Goal: Task Accomplishment & Management: Manage account settings

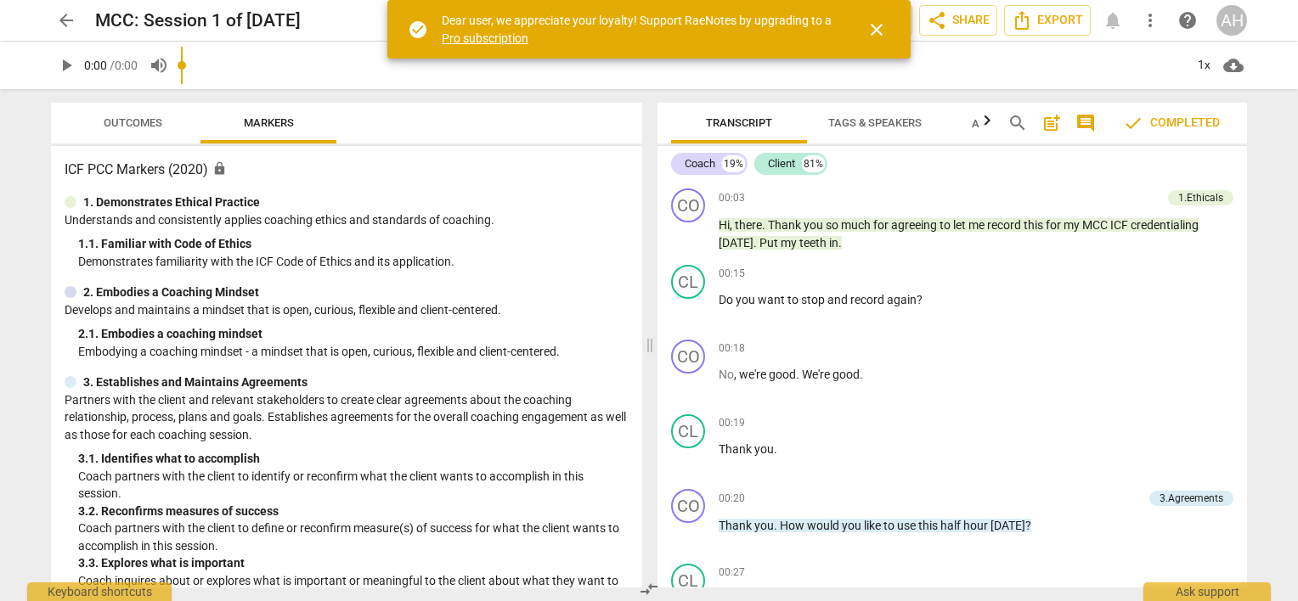
click at [61, 20] on span "arrow_back" at bounding box center [66, 20] width 20 height 20
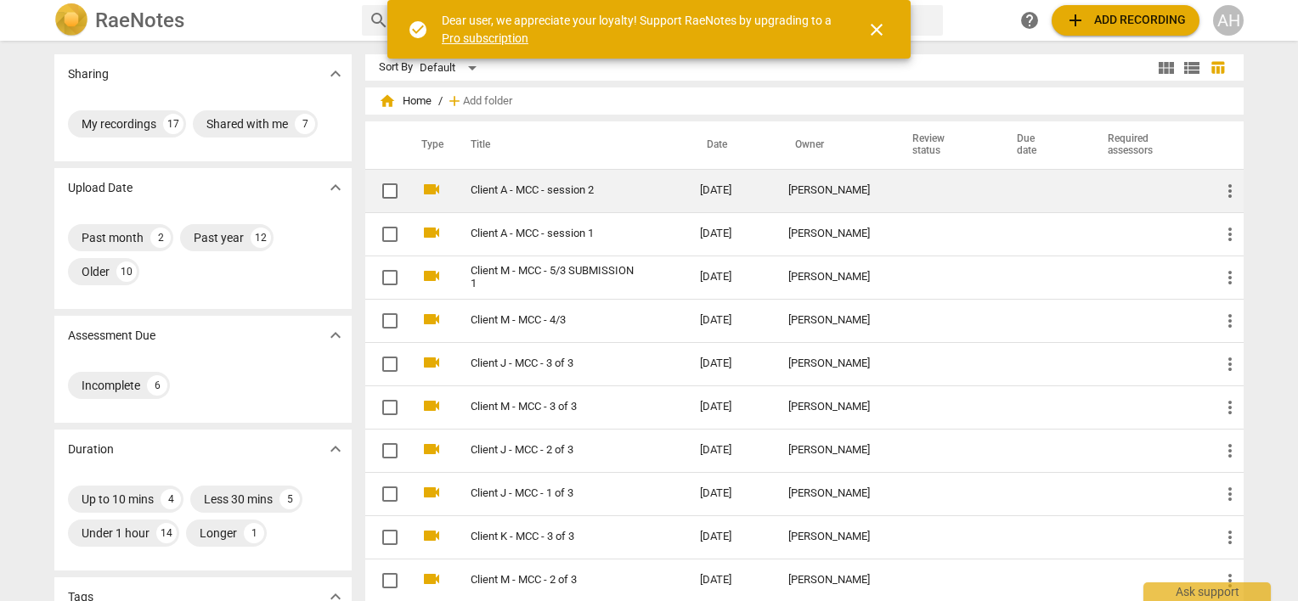
click at [545, 190] on link "Client A - MCC - session 2" at bounding box center [554, 190] width 168 height 13
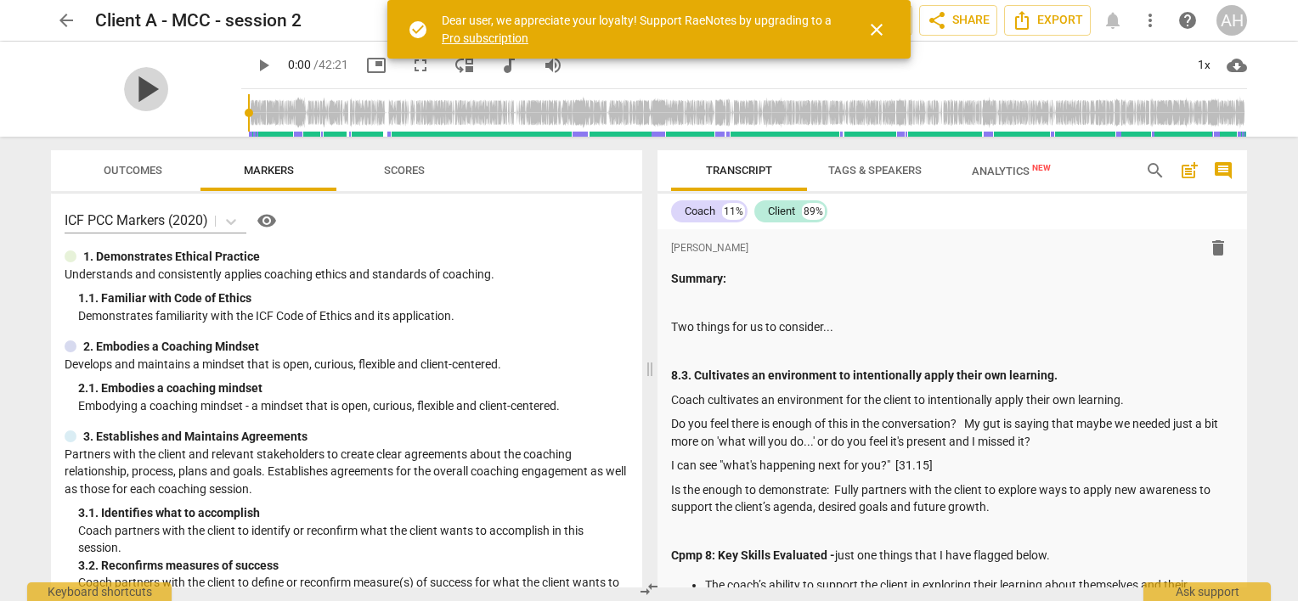
click at [144, 85] on span "play_arrow" at bounding box center [146, 89] width 44 height 44
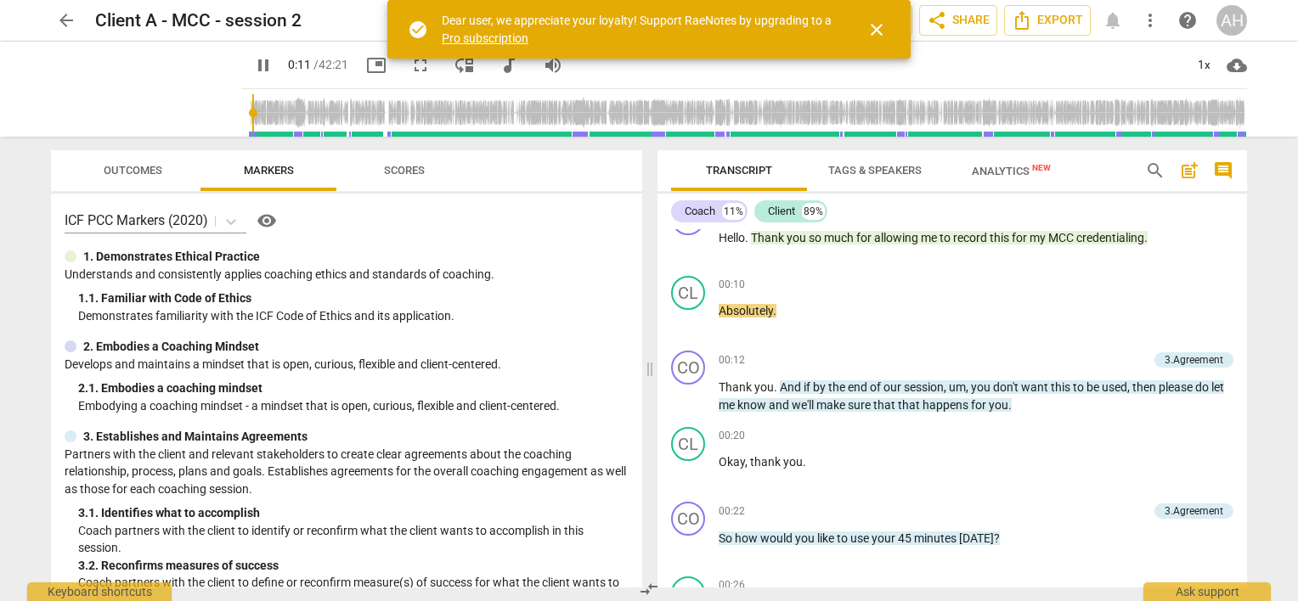
click at [25, 148] on div "arrow_back Client A - MCC - session 2 edit star Assessment auto_fix_high AI Ass…" at bounding box center [649, 300] width 1298 height 601
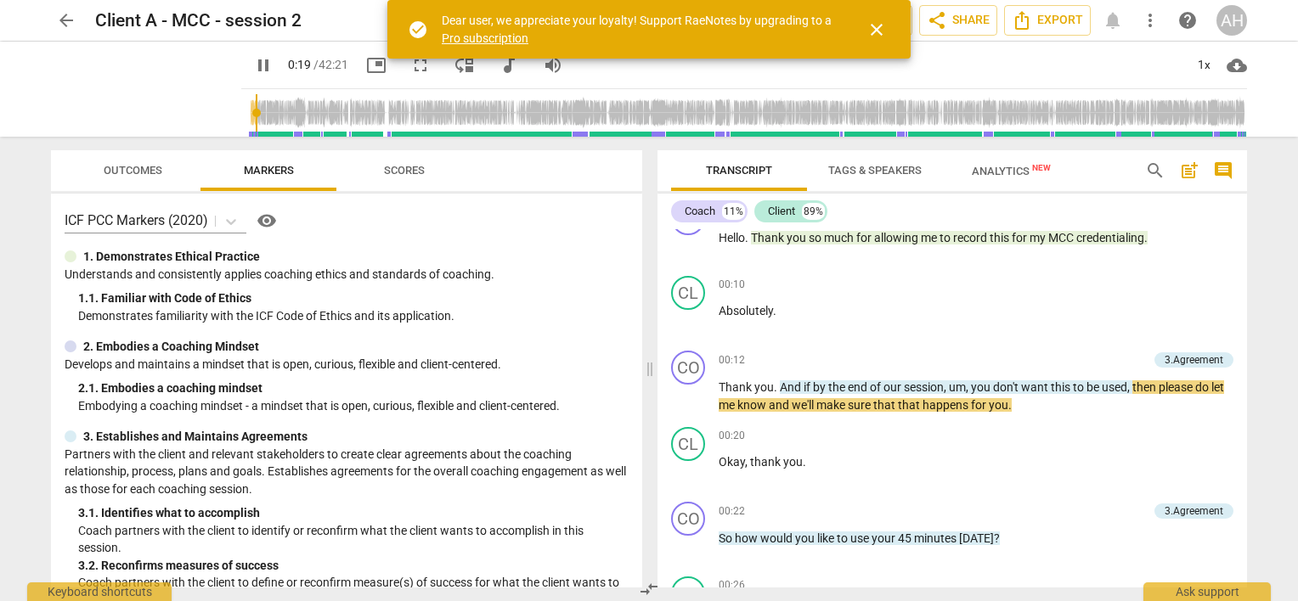
click at [15, 234] on div "arrow_back Client A - MCC - session 2 edit star Assessment auto_fix_high AI Ass…" at bounding box center [649, 300] width 1298 height 601
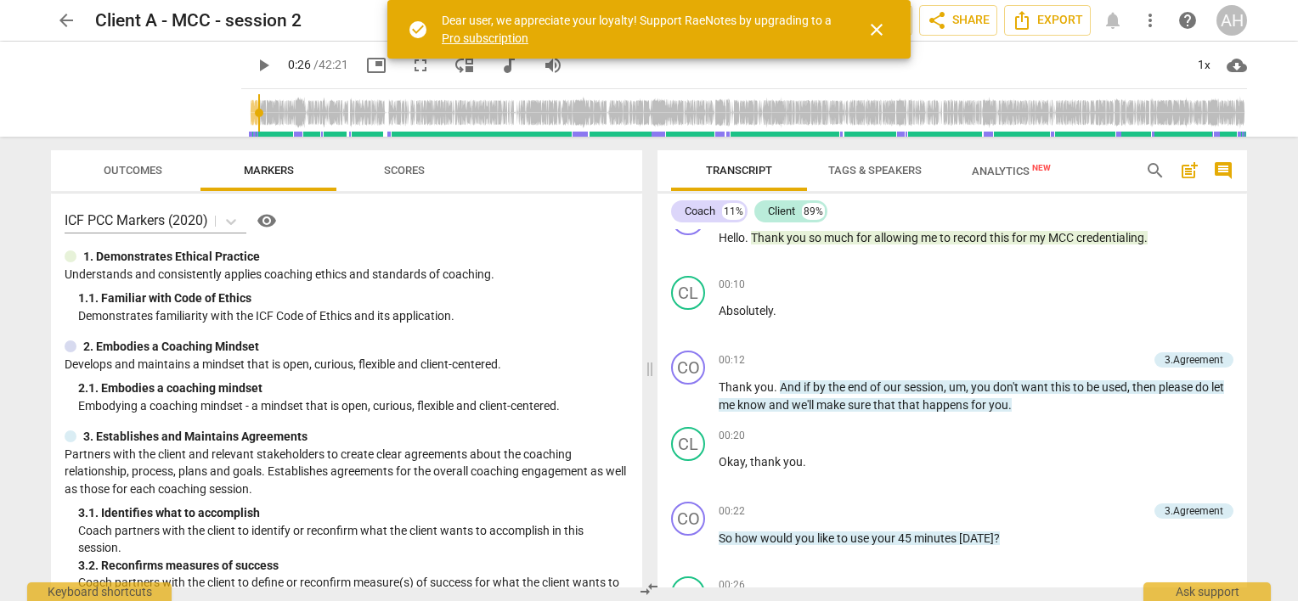
scroll to position [1471, 0]
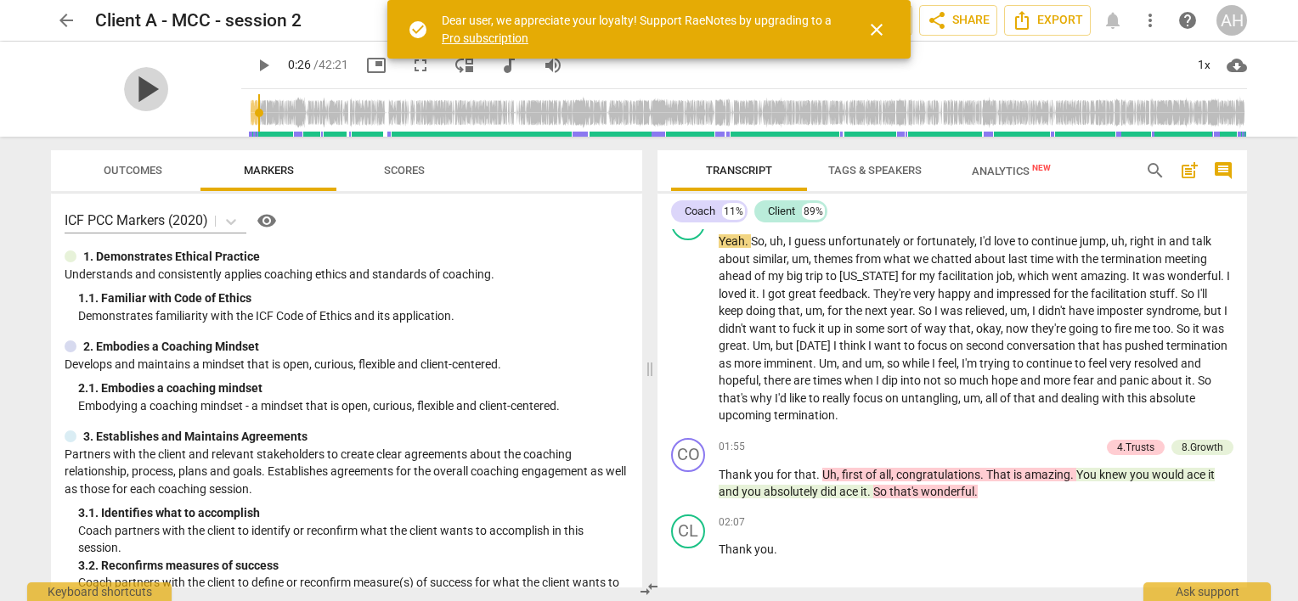
click at [131, 82] on span "play_arrow" at bounding box center [146, 89] width 44 height 44
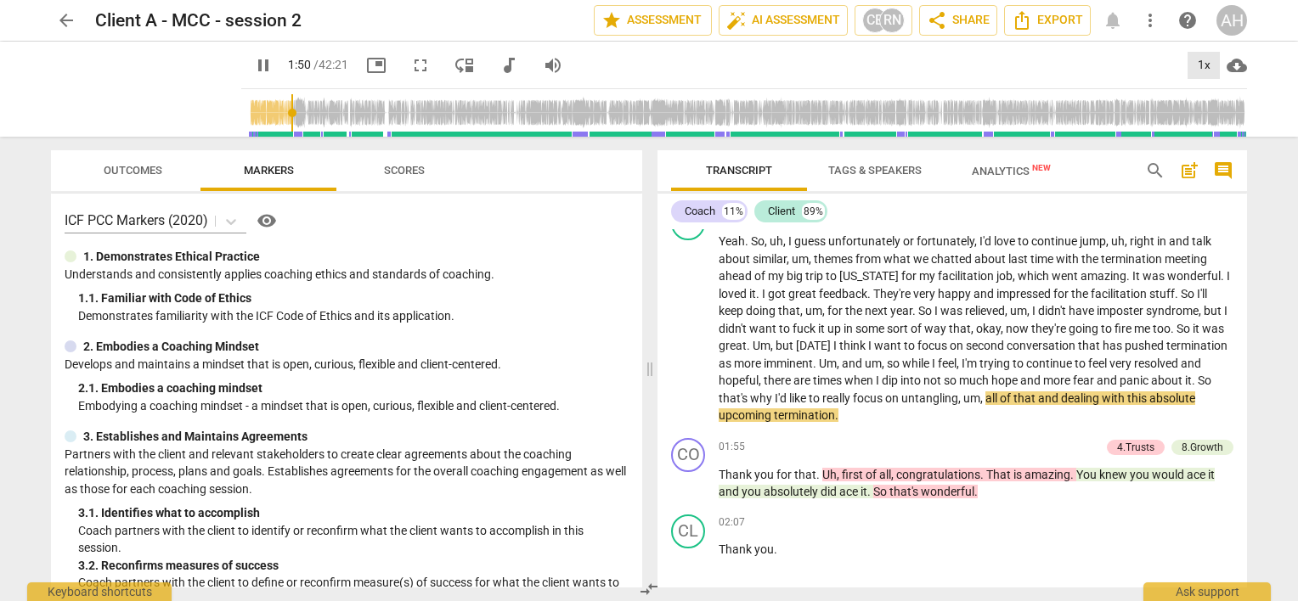
click at [1206, 67] on div "1x" at bounding box center [1203, 65] width 32 height 27
click at [1212, 134] on li "1.25x" at bounding box center [1215, 132] width 57 height 32
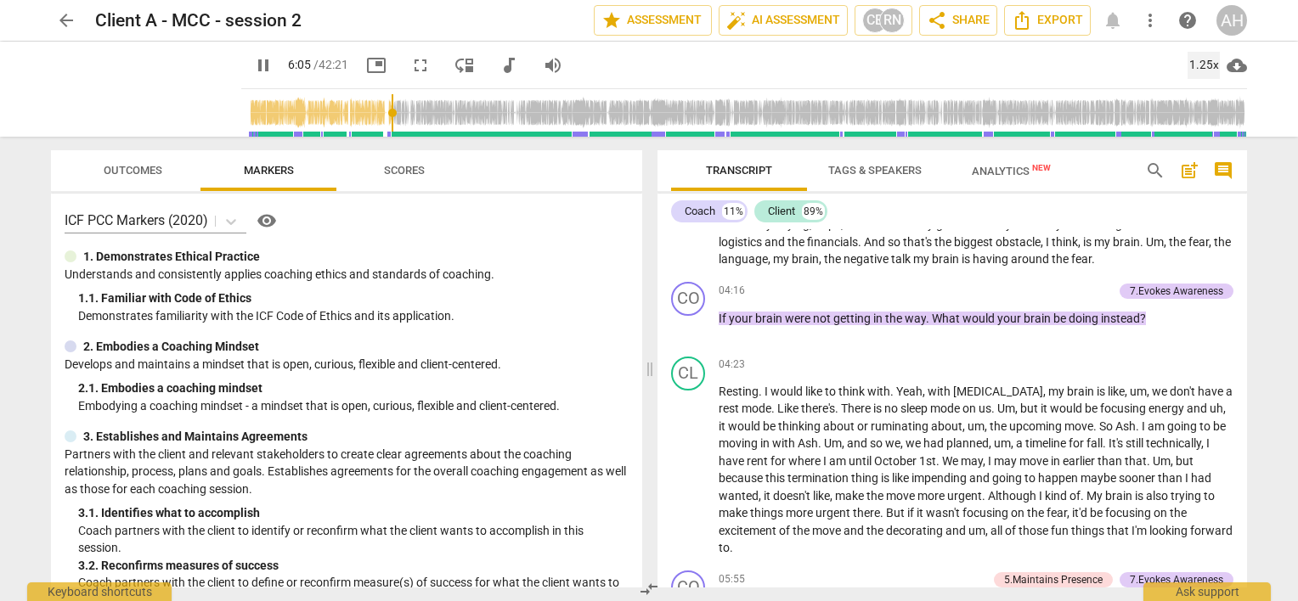
scroll to position [2655, 0]
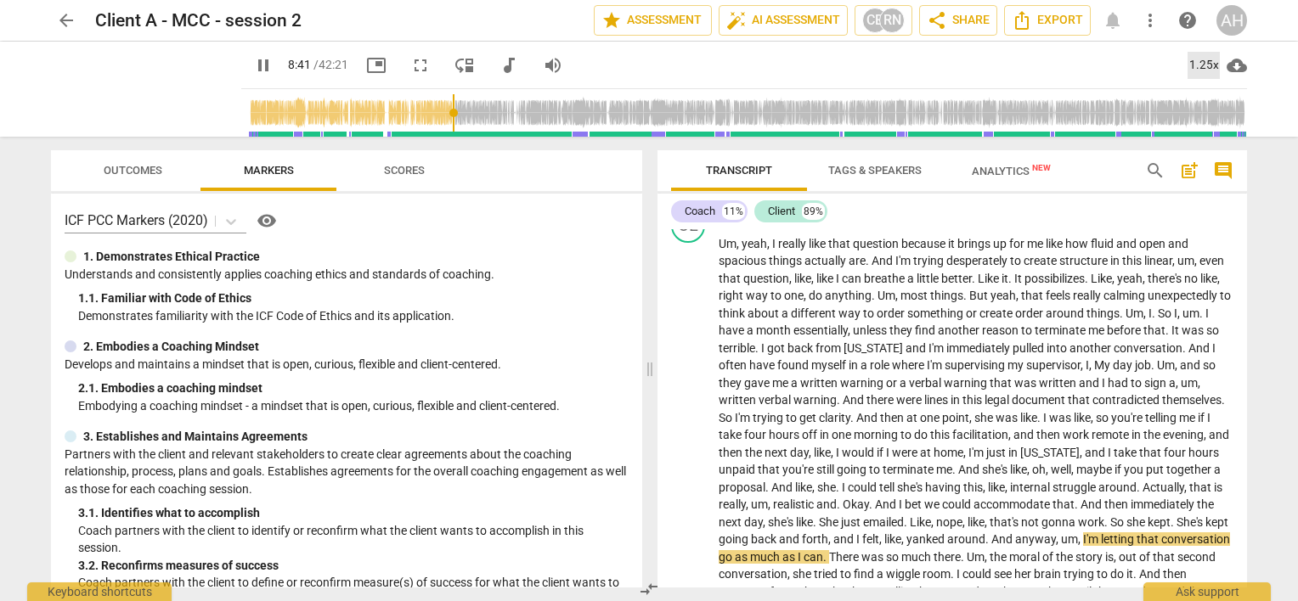
click at [1201, 64] on div "1.25x" at bounding box center [1203, 65] width 32 height 27
click at [1221, 161] on li "1.5x" at bounding box center [1215, 164] width 57 height 32
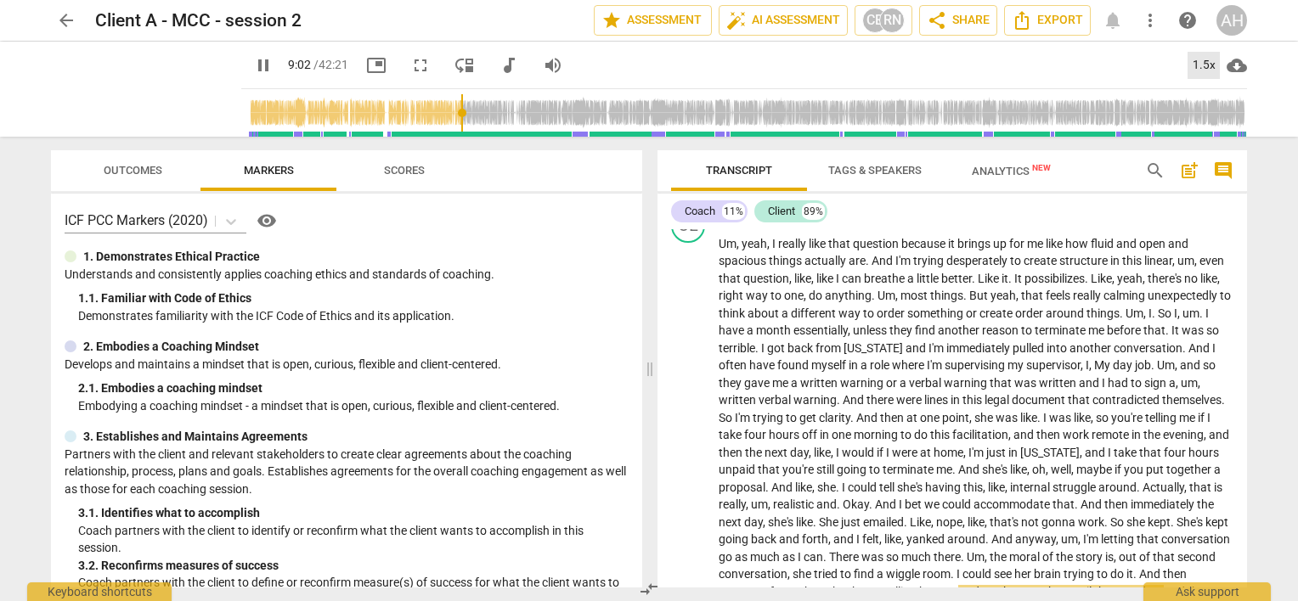
click at [1199, 68] on div "1.5x" at bounding box center [1203, 65] width 32 height 27
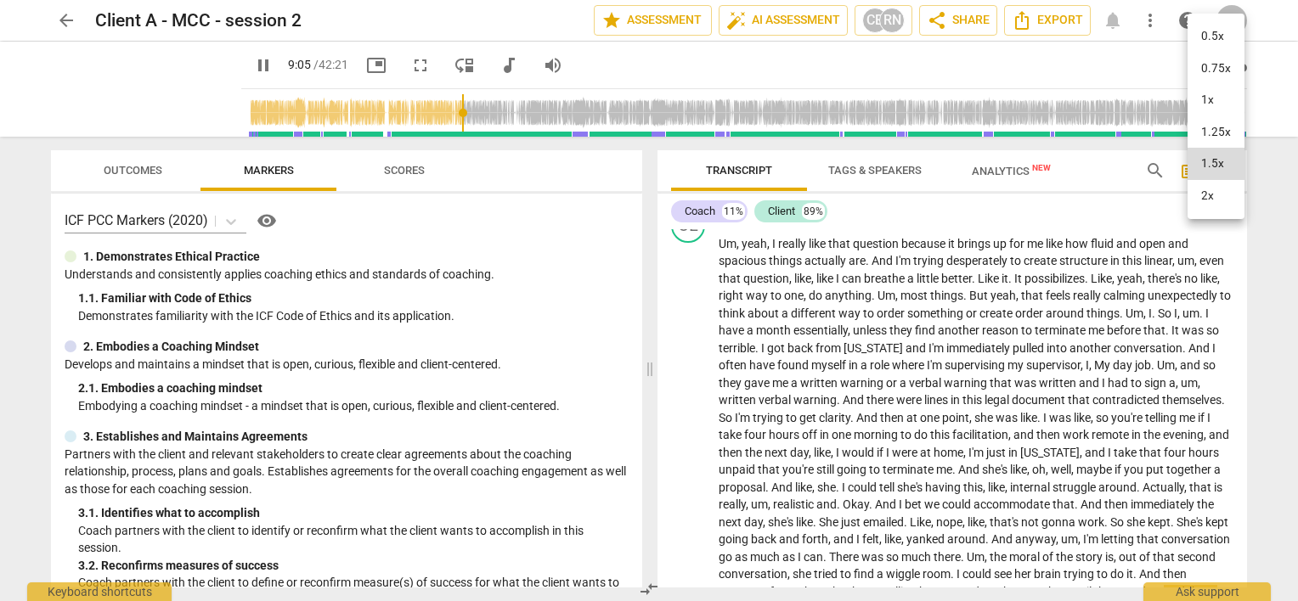
scroll to position [3020, 0]
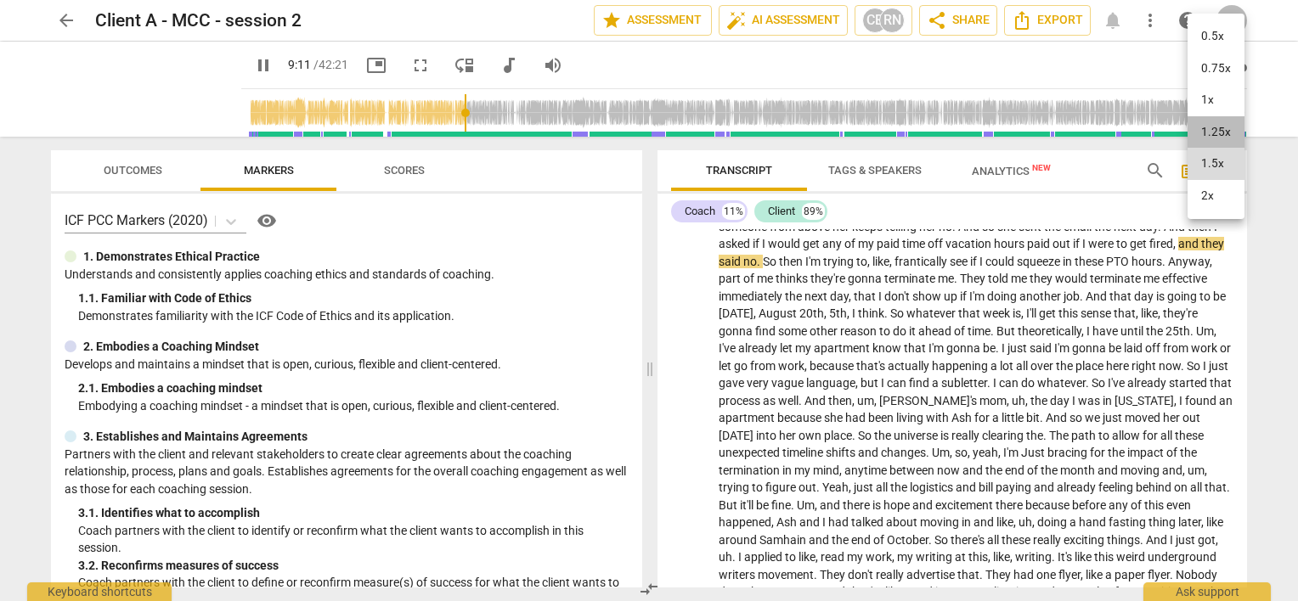
click at [1210, 127] on li "1.25x" at bounding box center [1215, 132] width 57 height 32
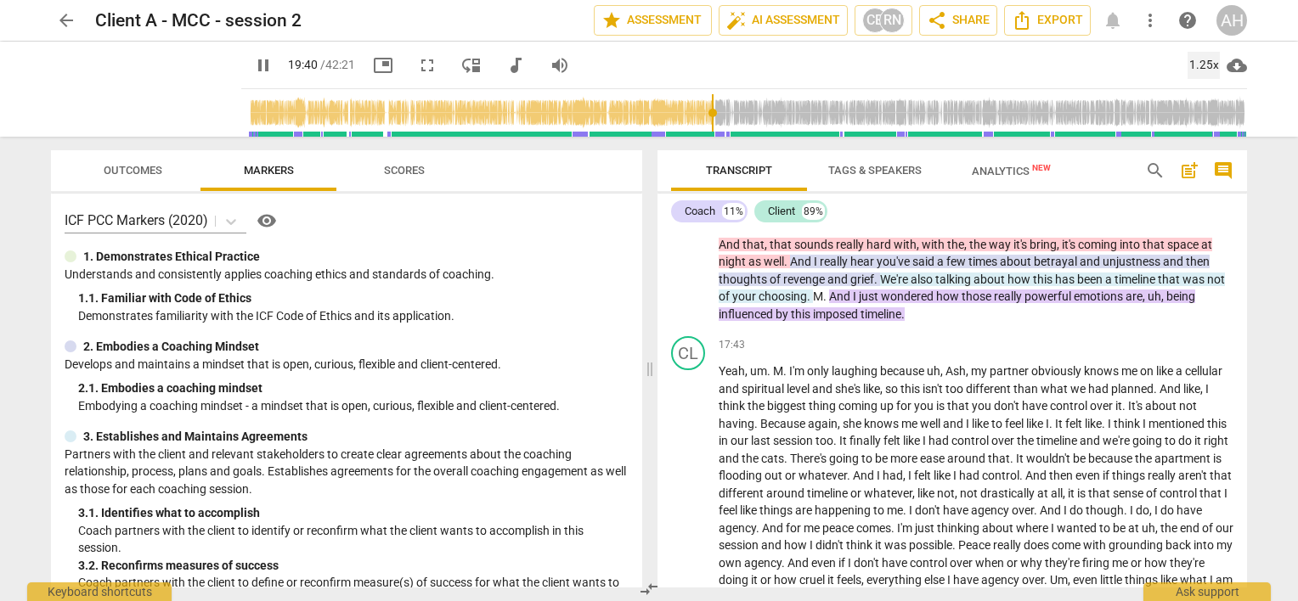
scroll to position [4559, 0]
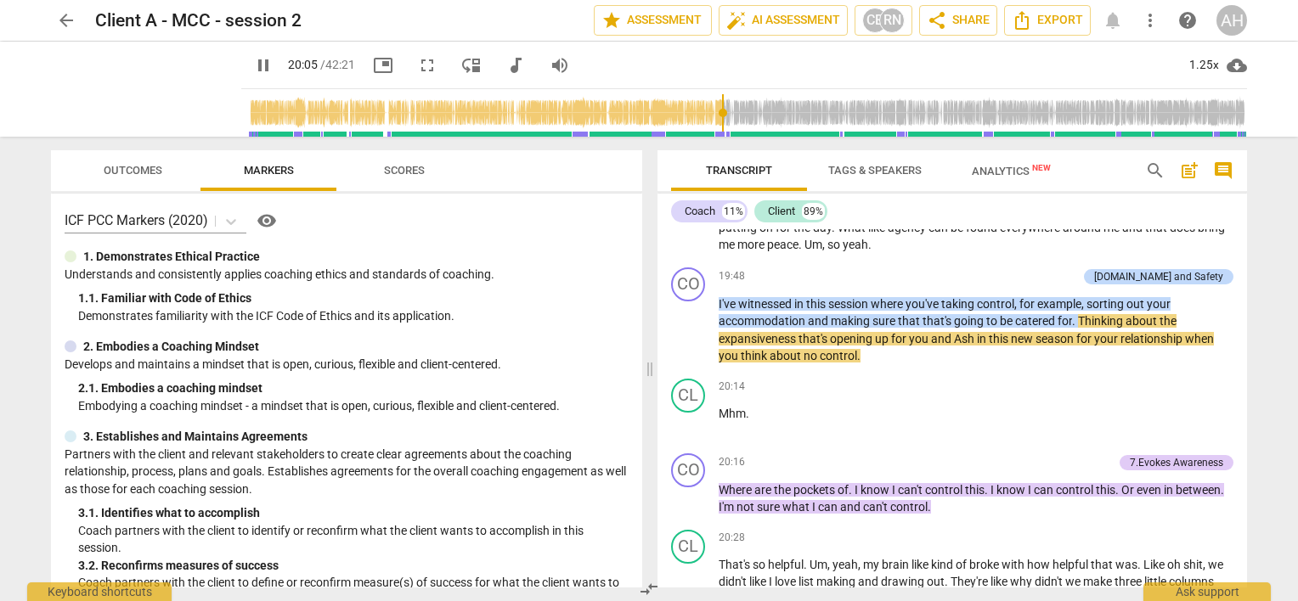
click at [995, 61] on div "pause 20:05 / 42:21 picture_in_picture fullscreen move_down audiotrack volume_u…" at bounding box center [743, 66] width 1005 height 48
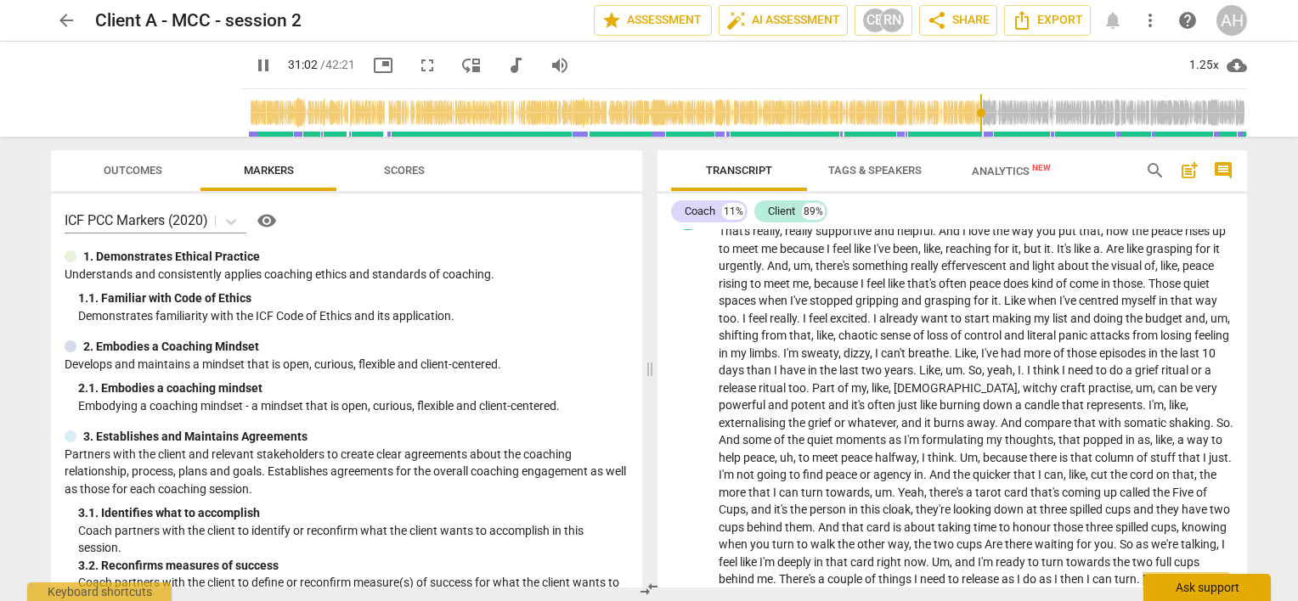
scroll to position [6641, 0]
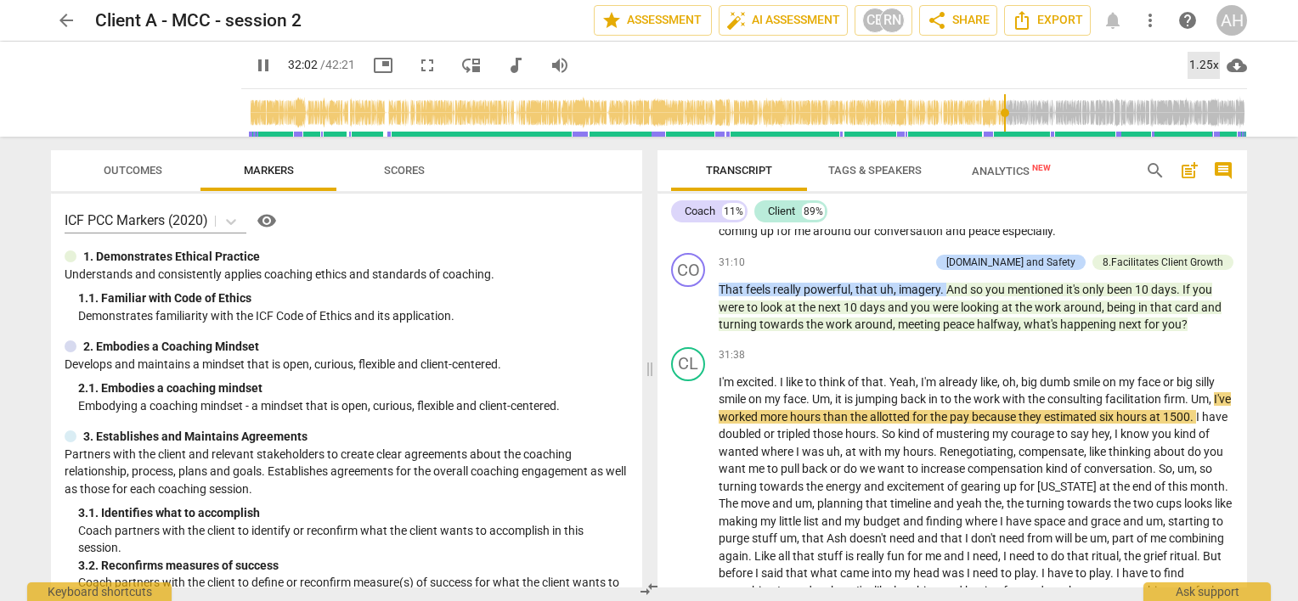
click at [1203, 67] on div "1.25x" at bounding box center [1203, 65] width 32 height 27
click at [1220, 162] on li "1.5x" at bounding box center [1215, 164] width 57 height 32
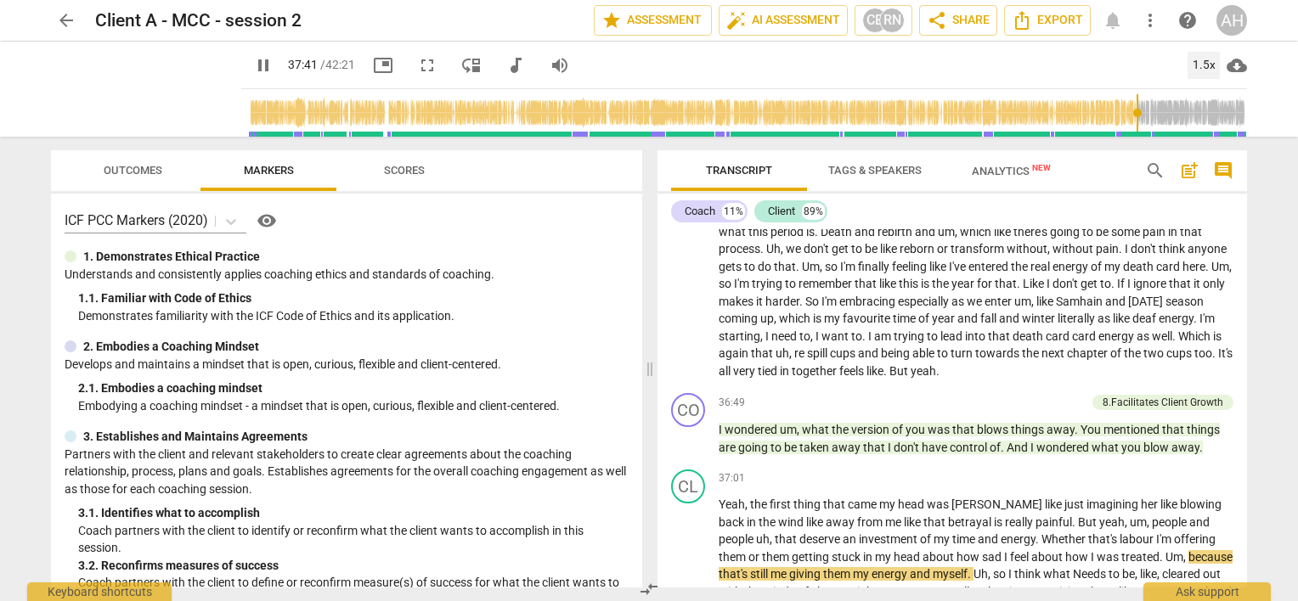
scroll to position [7719, 0]
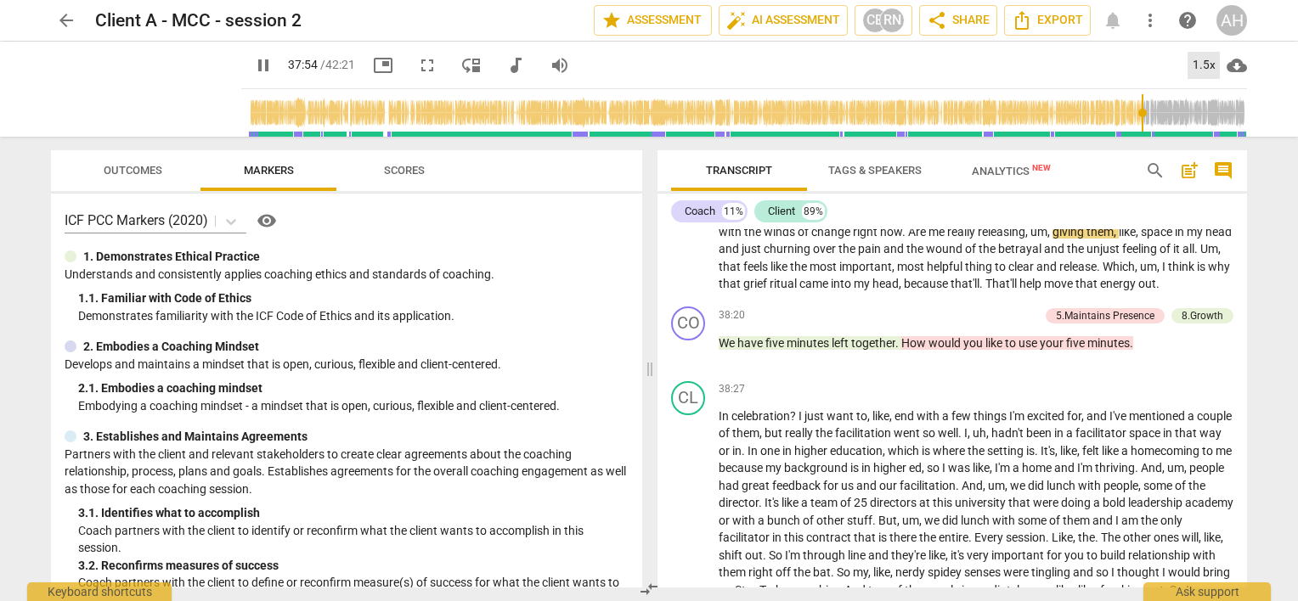
click at [1206, 54] on div "1.5x" at bounding box center [1203, 65] width 32 height 27
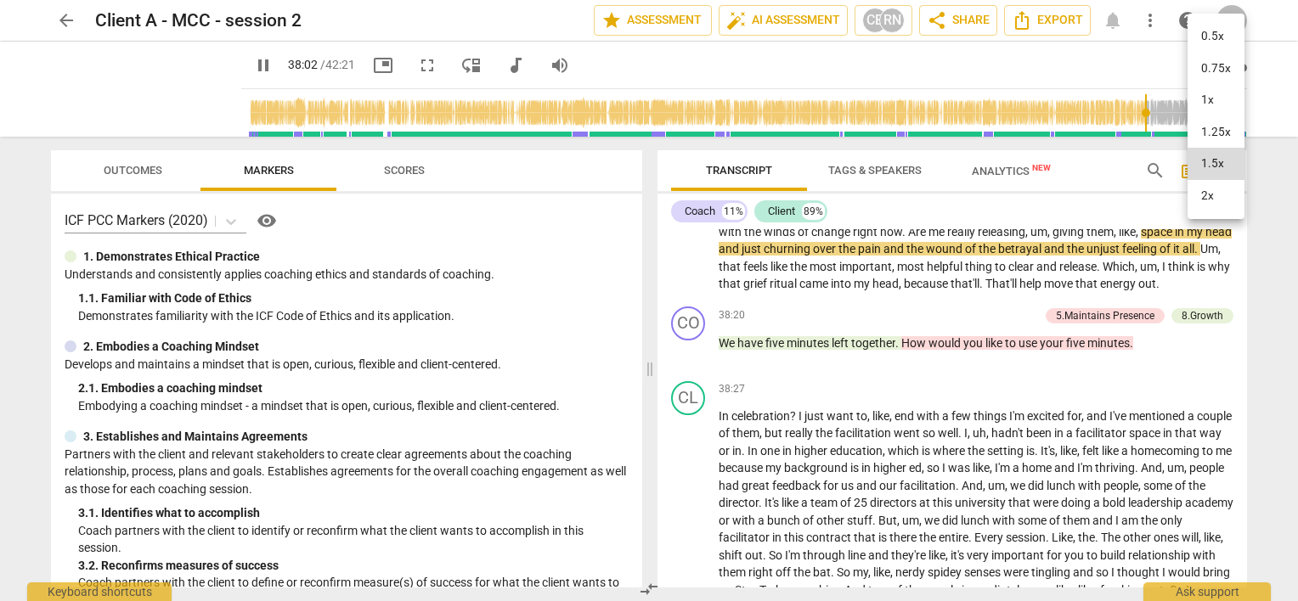
click at [1148, 51] on div at bounding box center [649, 300] width 1298 height 601
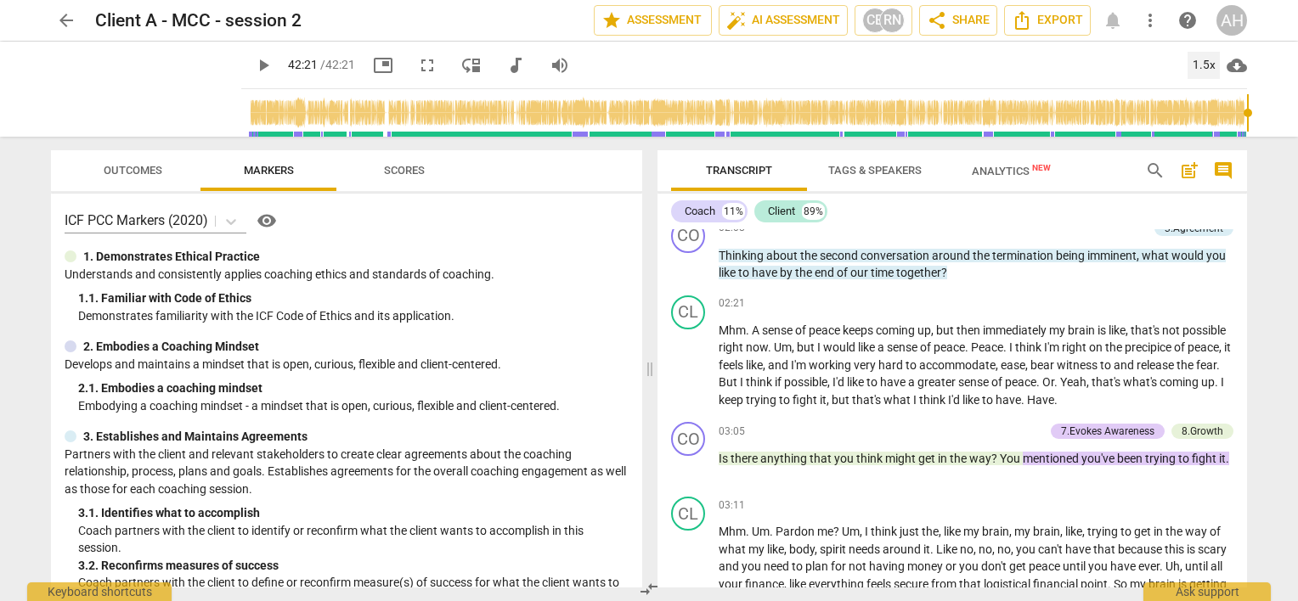
scroll to position [0, 0]
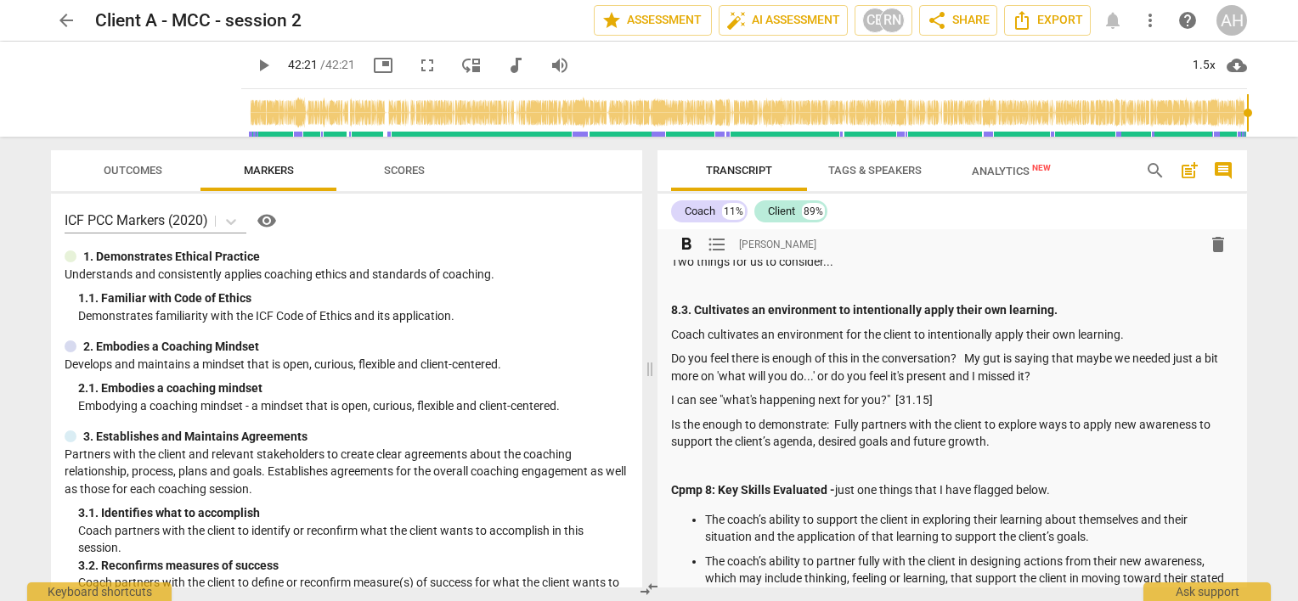
scroll to position [42, 0]
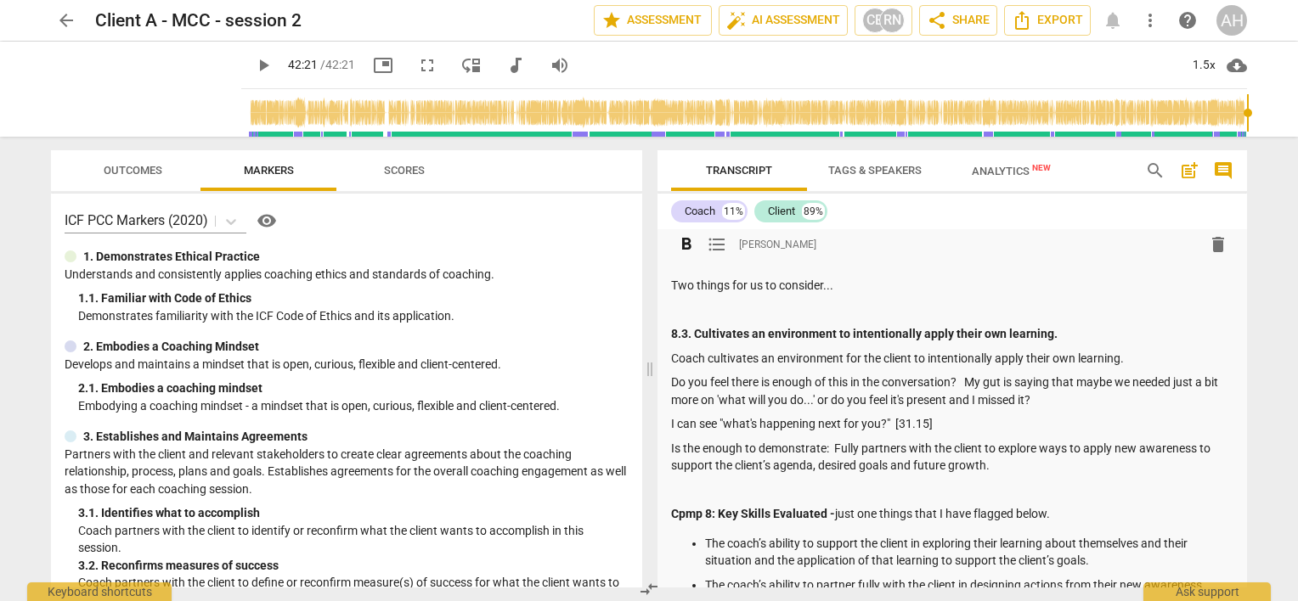
type input "2541"
click at [69, 20] on span "arrow_back" at bounding box center [66, 20] width 20 height 20
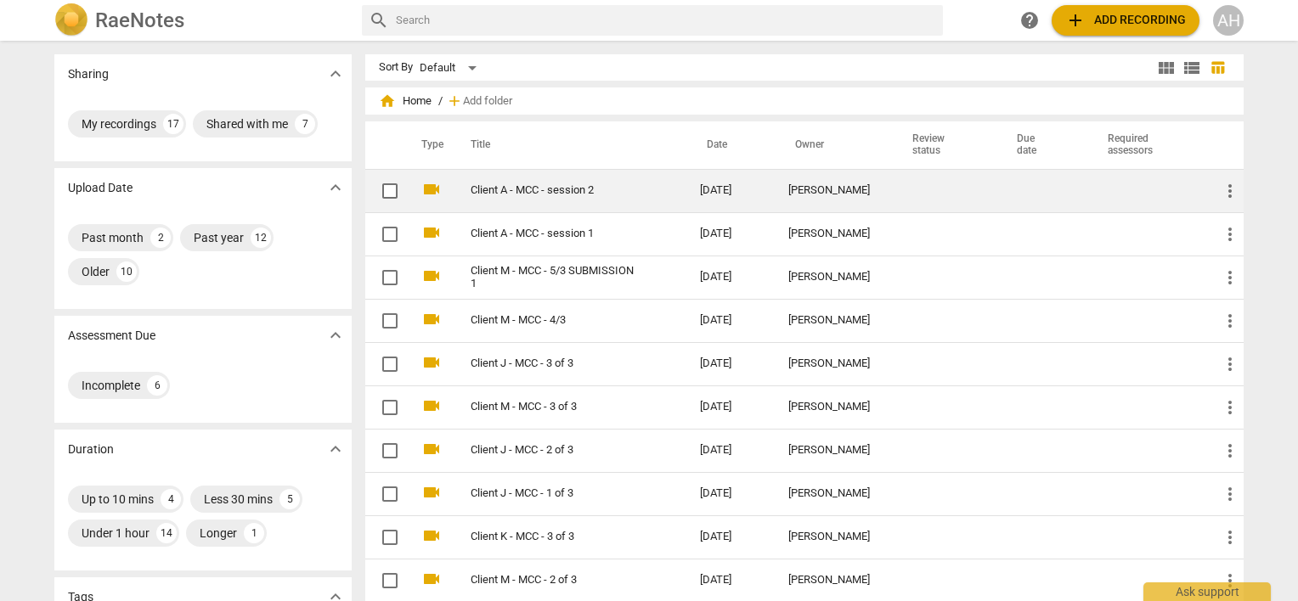
click at [538, 190] on link "Client A - MCC - session 2" at bounding box center [554, 190] width 168 height 13
click at [1227, 191] on span "more_vert" at bounding box center [1230, 191] width 20 height 20
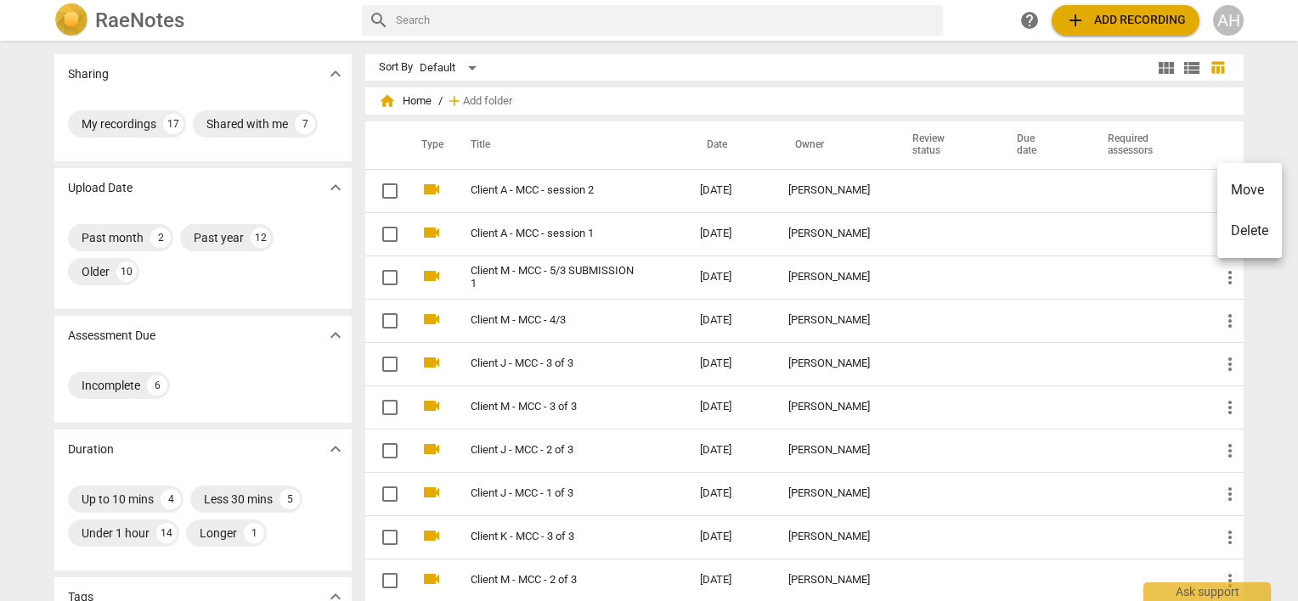
click at [532, 192] on div at bounding box center [649, 300] width 1298 height 601
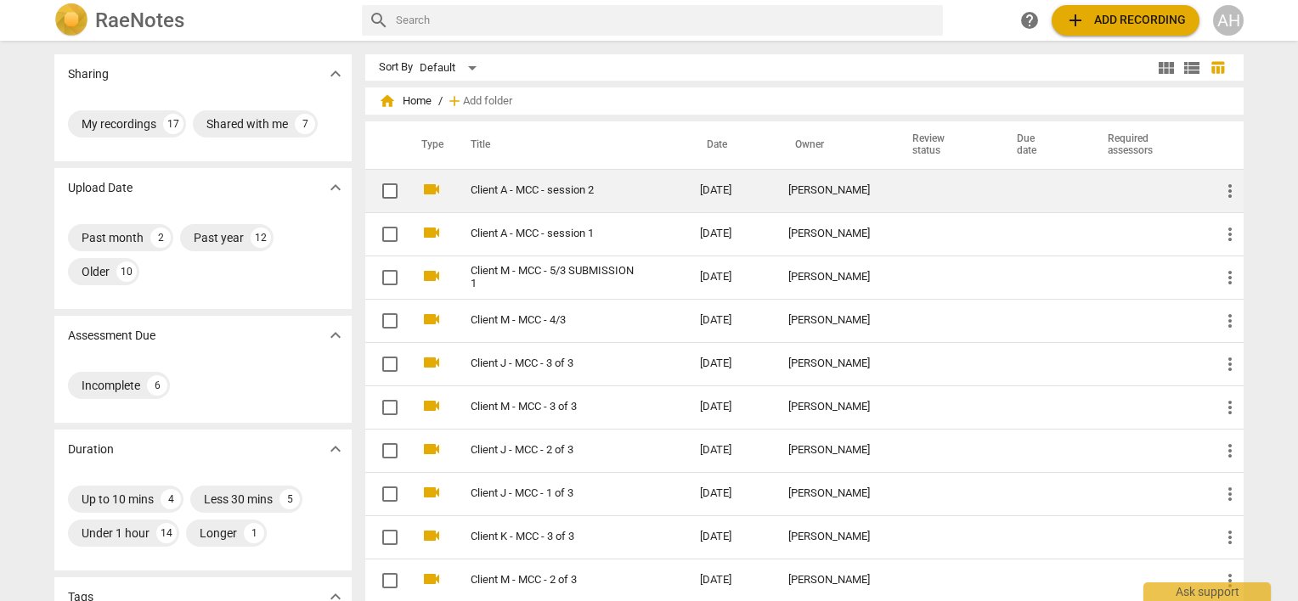
click at [515, 190] on link "Client A - MCC - session 2" at bounding box center [554, 190] width 168 height 13
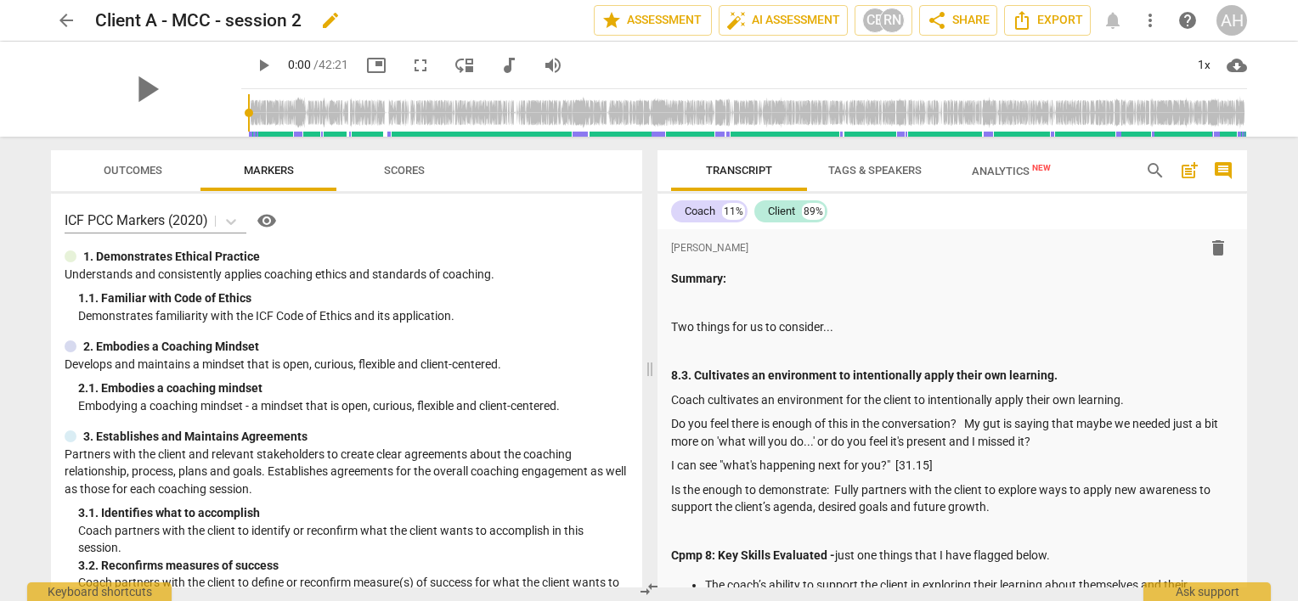
click at [291, 18] on h2 "Client A - MCC - session 2" at bounding box center [198, 20] width 206 height 21
drag, startPoint x: 291, startPoint y: 18, endPoint x: 340, endPoint y: 20, distance: 48.5
click at [340, 20] on div "Client A - MCC - session 2 edit" at bounding box center [337, 20] width 485 height 31
click at [340, 20] on span "edit" at bounding box center [330, 20] width 20 height 20
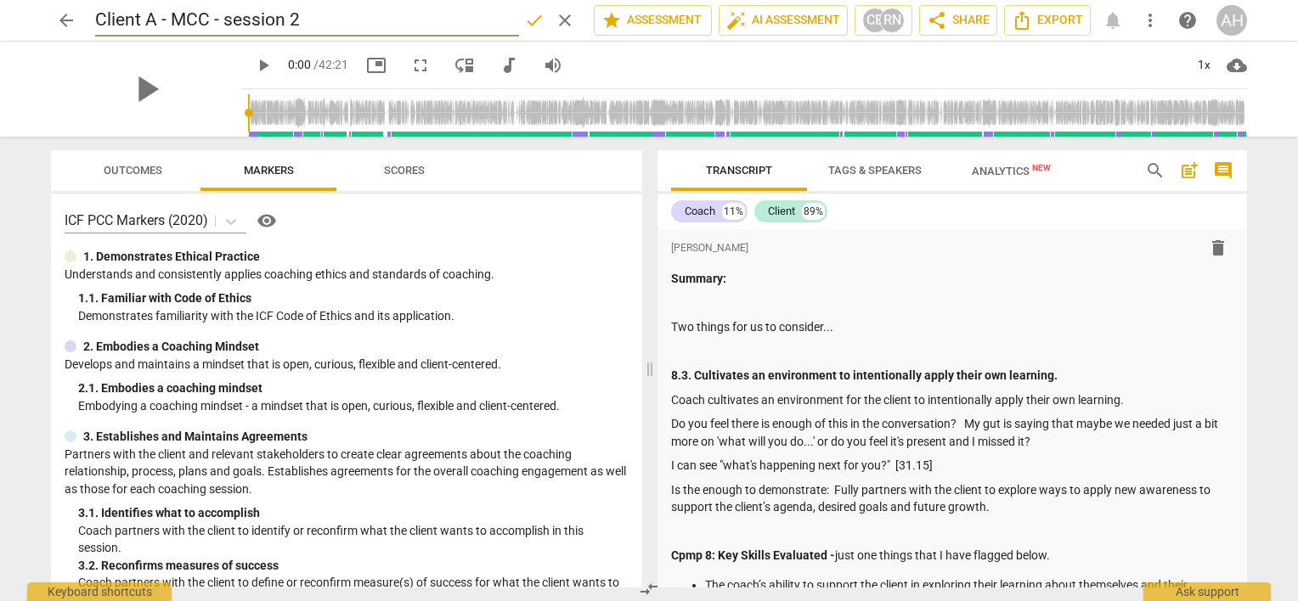
click at [290, 19] on input "Client A - MCC - session 2" at bounding box center [307, 20] width 424 height 32
type input "Client A - MCC - 2/3 SUBMISSION 2"
click at [527, 22] on span "done" at bounding box center [534, 20] width 20 height 20
click at [70, 20] on span "arrow_back" at bounding box center [66, 20] width 20 height 20
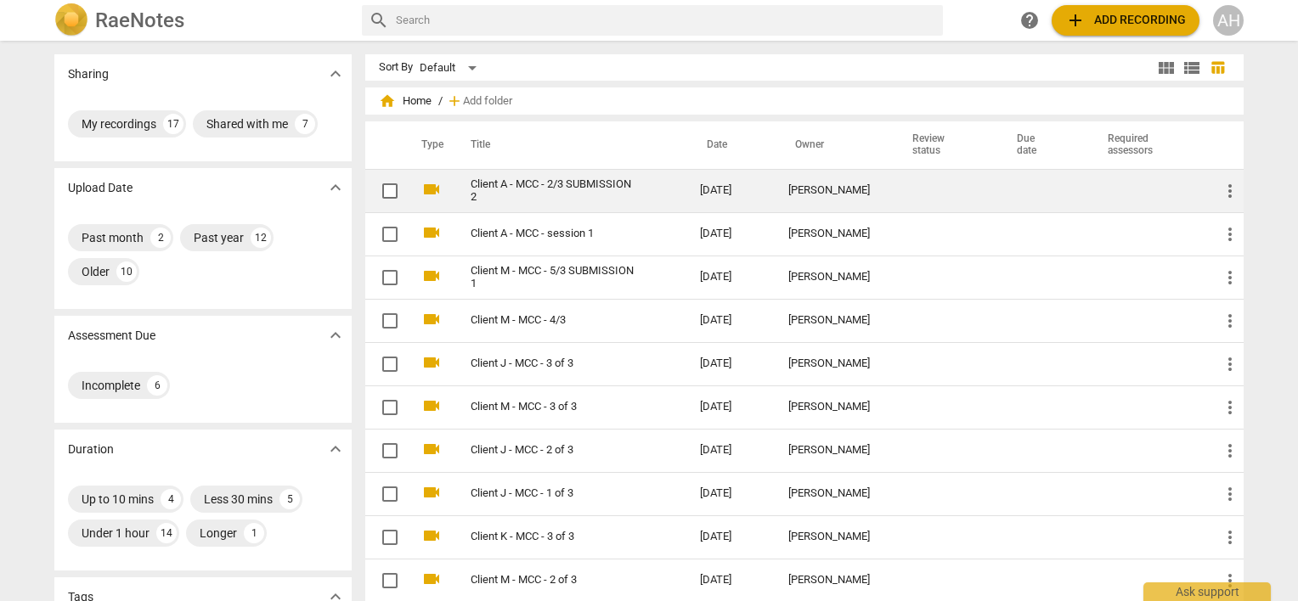
click at [526, 186] on link "Client A - MCC - 2/3 SUBMISSION 2" at bounding box center [554, 190] width 168 height 25
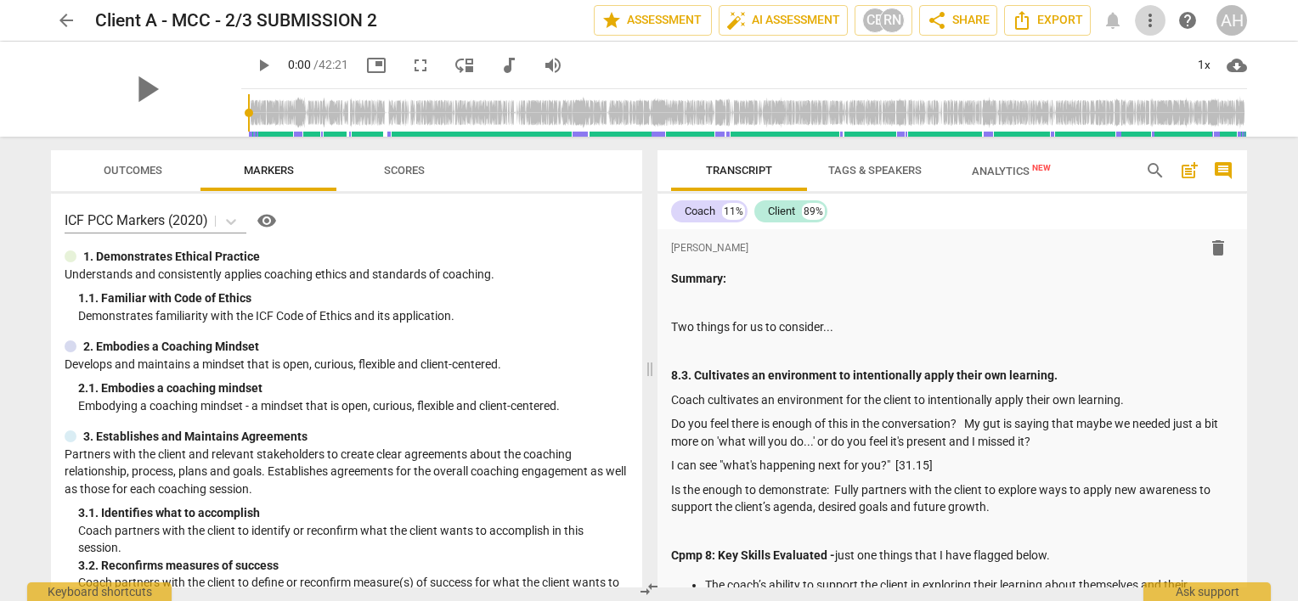
click at [1141, 28] on span "more_vert" at bounding box center [1150, 20] width 20 height 20
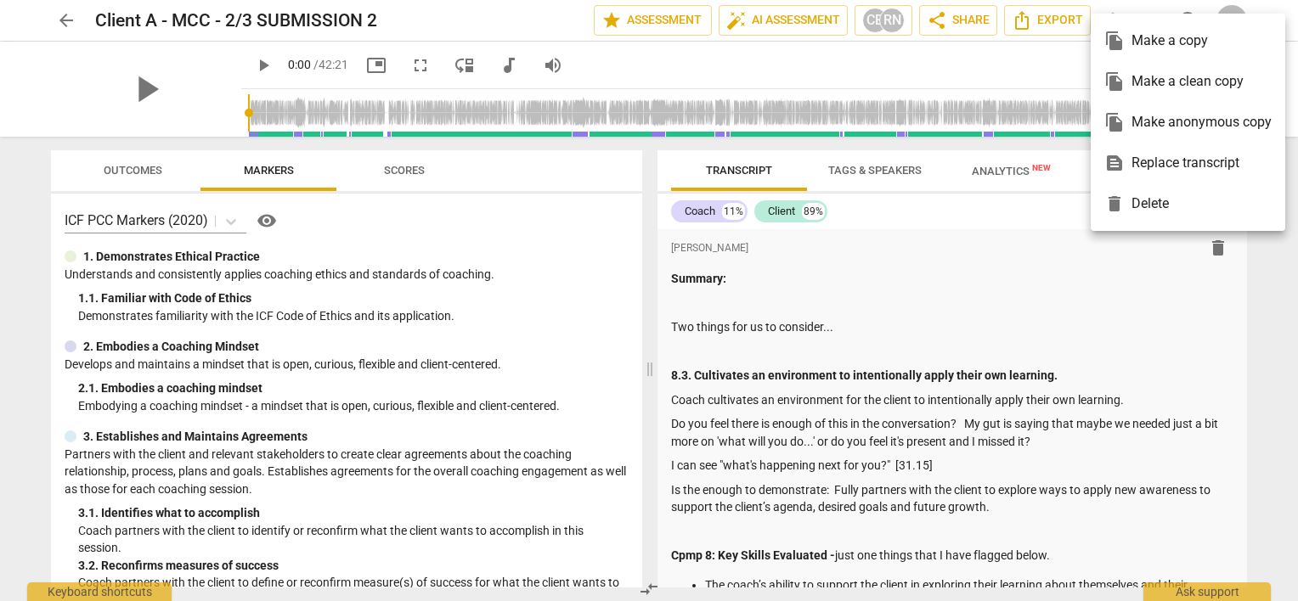
click at [1005, 57] on div at bounding box center [649, 300] width 1298 height 601
